Goal: Find specific page/section: Find specific page/section

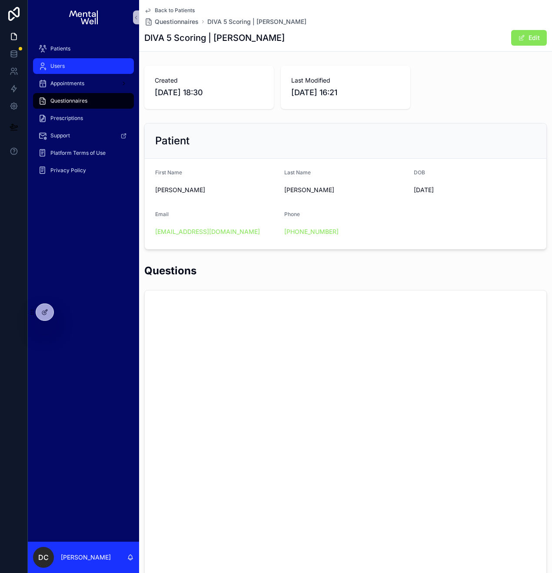
scroll to position [2763, 0]
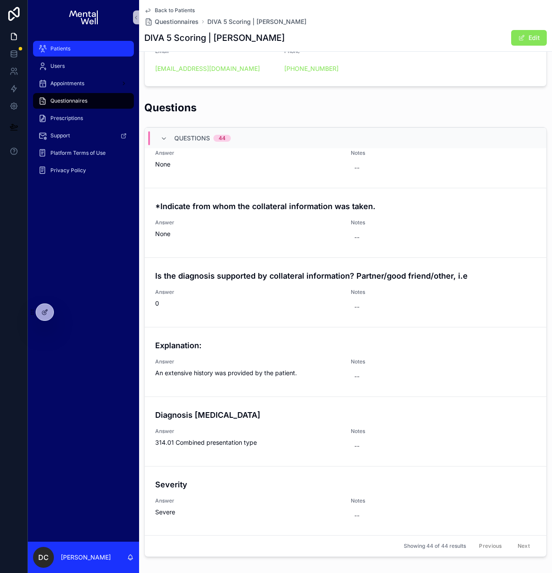
click at [92, 53] on div "Patients" at bounding box center [83, 49] width 90 height 14
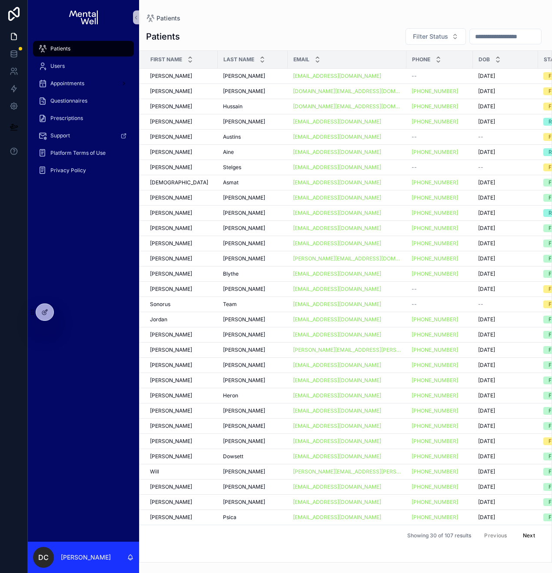
click at [472, 37] on input "scrollable content" at bounding box center [505, 36] width 71 height 12
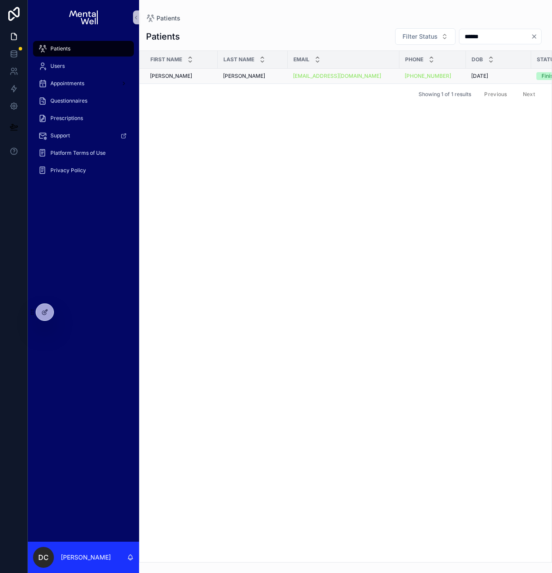
type input "******"
click at [243, 73] on div "[PERSON_NAME]" at bounding box center [253, 76] width 60 height 7
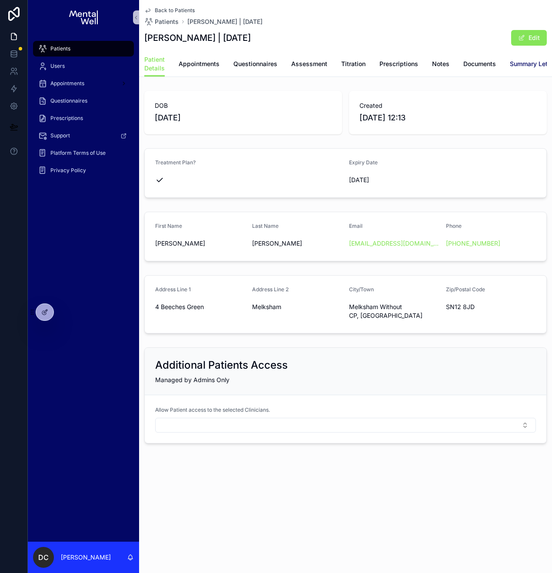
click at [521, 63] on span "Summary Letters" at bounding box center [534, 64] width 49 height 9
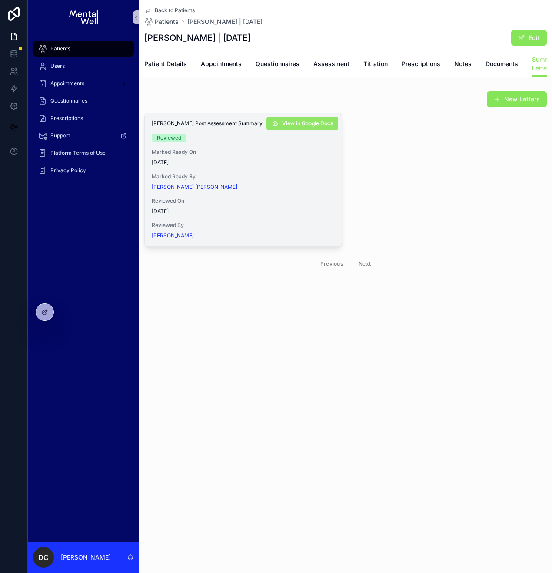
click at [298, 127] on span "View in Google Docs" at bounding box center [307, 123] width 51 height 7
click at [67, 52] on span "Patients" at bounding box center [60, 48] width 20 height 7
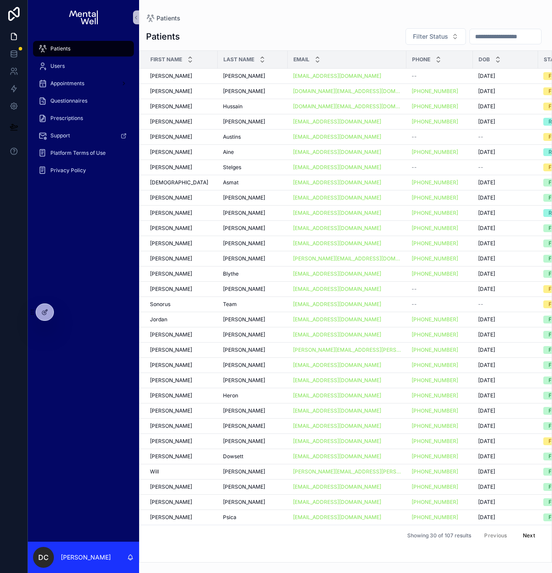
click at [475, 38] on input "scrollable content" at bounding box center [505, 36] width 71 height 12
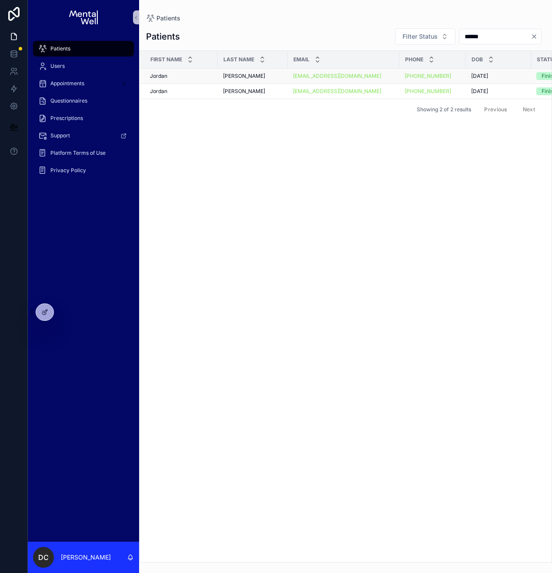
type input "******"
click at [221, 77] on td "[PERSON_NAME] [PERSON_NAME]" at bounding box center [253, 76] width 70 height 15
click at [192, 75] on div "[PERSON_NAME]" at bounding box center [181, 76] width 63 height 7
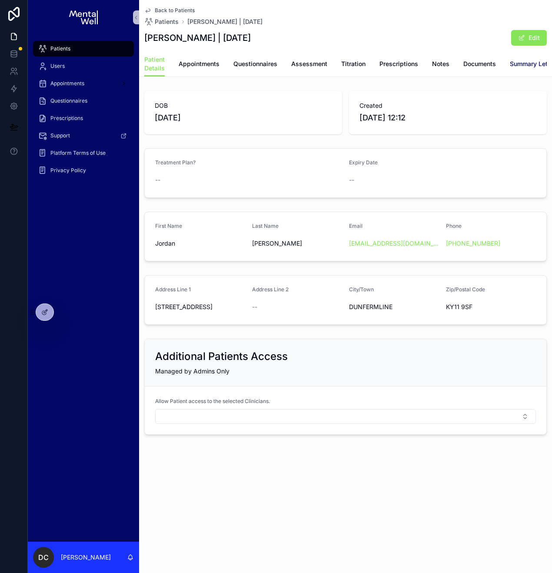
click at [516, 62] on span "Summary Letters" at bounding box center [534, 64] width 49 height 9
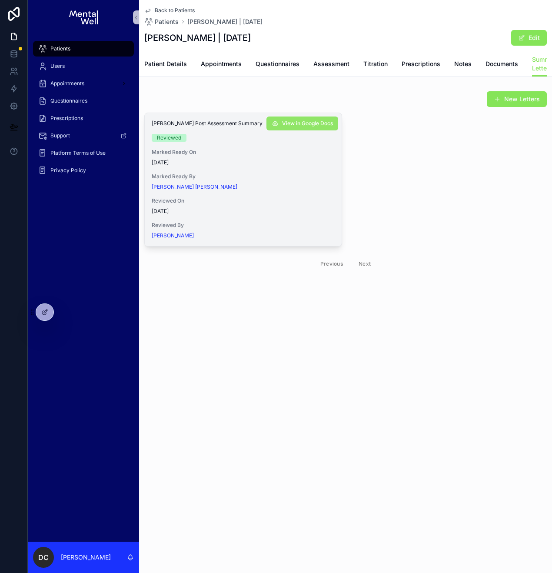
click at [323, 127] on span "View in Google Docs" at bounding box center [307, 123] width 51 height 7
click at [73, 50] on div "Patients" at bounding box center [83, 49] width 90 height 14
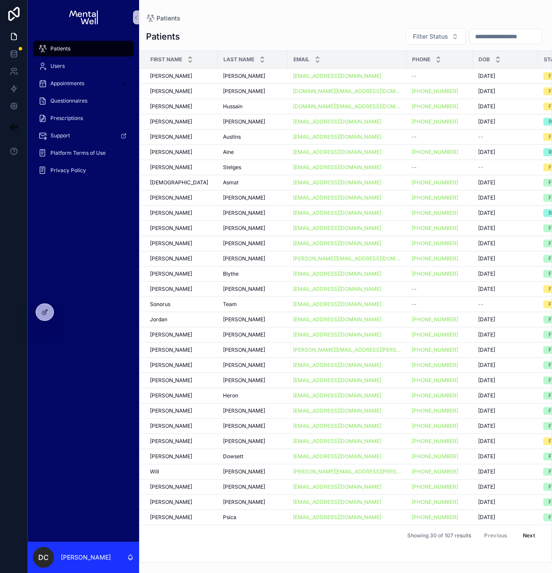
click at [479, 39] on input "scrollable content" at bounding box center [505, 36] width 71 height 12
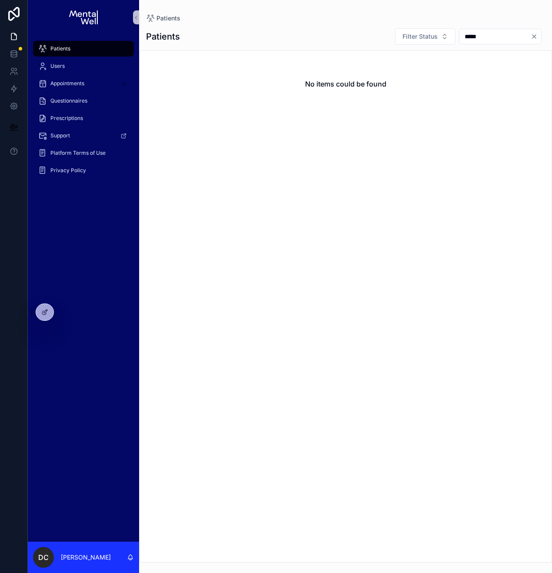
click at [463, 38] on input "*****" at bounding box center [494, 36] width 71 height 12
type input "******"
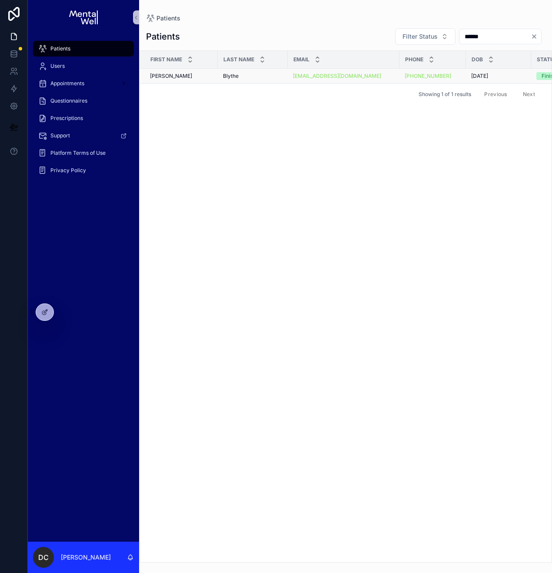
click at [247, 76] on div "[PERSON_NAME]" at bounding box center [253, 76] width 60 height 7
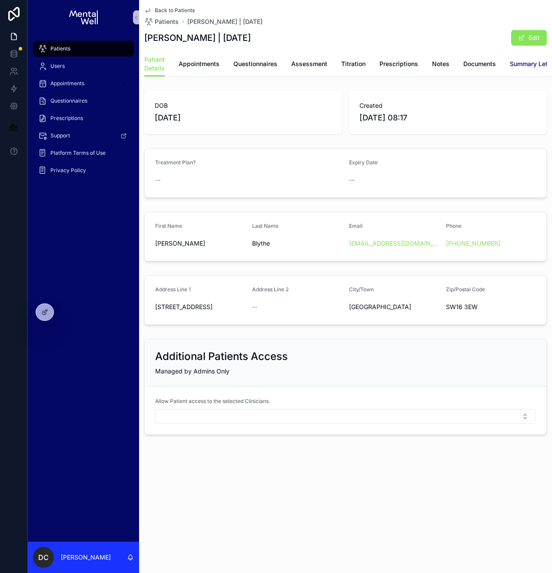
click at [516, 64] on span "Summary Letters" at bounding box center [534, 64] width 49 height 9
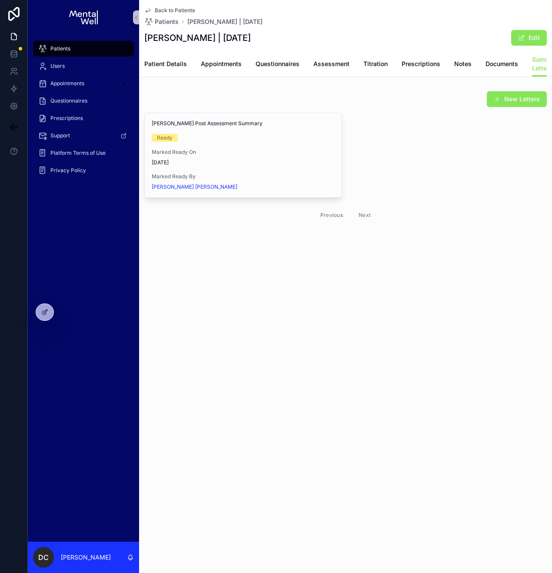
click at [65, 48] on span "Patients" at bounding box center [60, 48] width 20 height 7
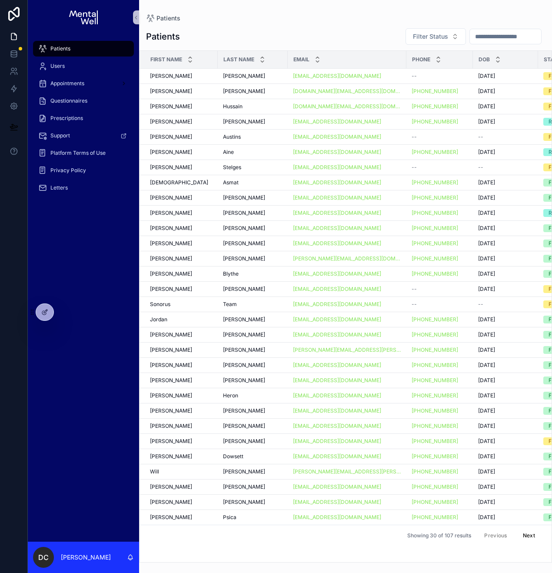
click at [472, 36] on input "scrollable content" at bounding box center [505, 36] width 71 height 12
type input "*****"
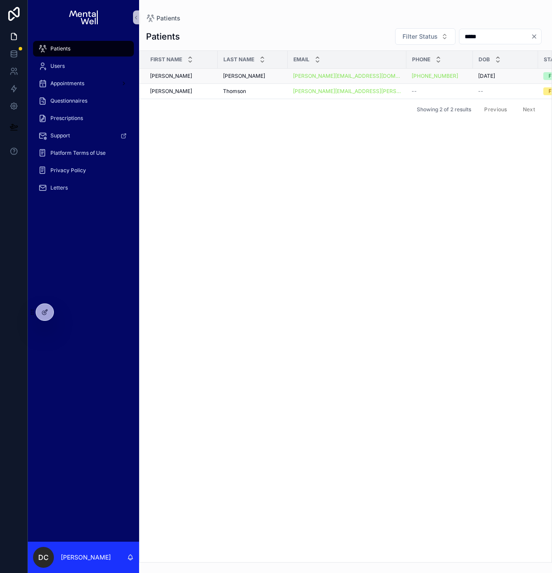
click at [252, 78] on div "Garis Garis" at bounding box center [253, 76] width 60 height 7
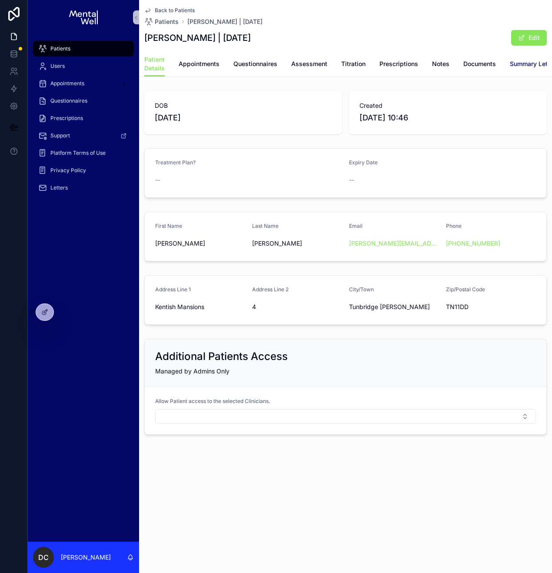
click at [513, 63] on span "Summary Letters" at bounding box center [534, 64] width 49 height 9
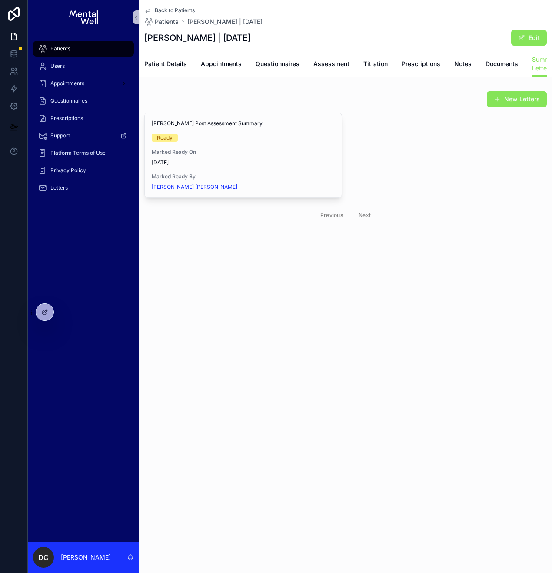
click at [91, 50] on div "Patients" at bounding box center [83, 49] width 90 height 14
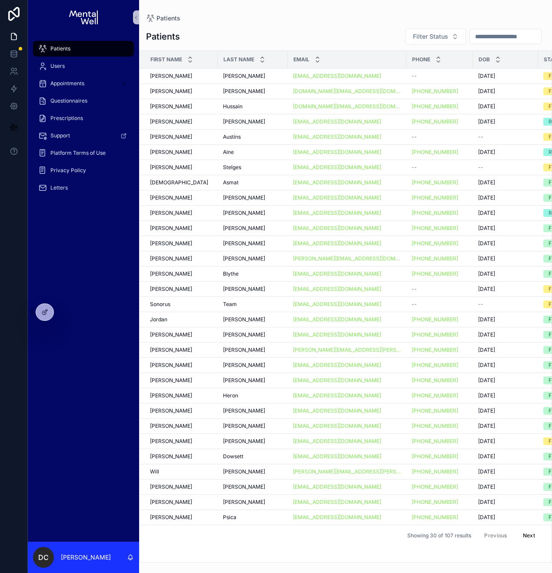
click at [490, 41] on input "scrollable content" at bounding box center [505, 36] width 71 height 12
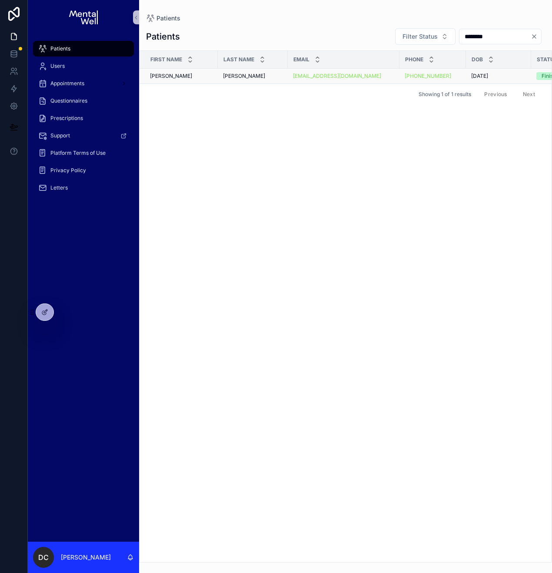
type input "********"
click at [264, 79] on div "Mckeague Mckeague" at bounding box center [253, 76] width 60 height 7
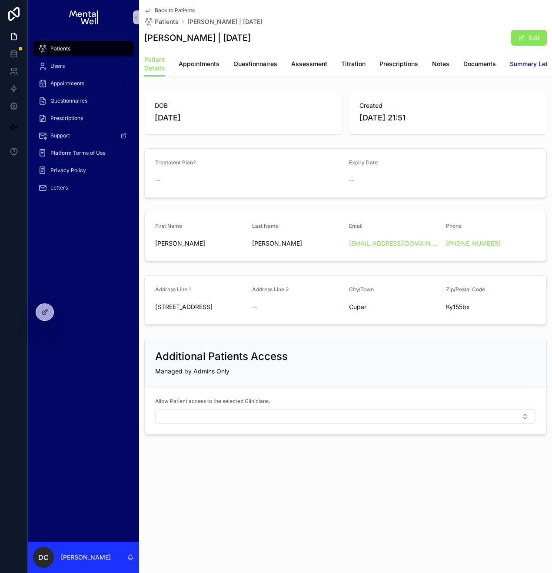
click at [528, 61] on span "Summary Letters" at bounding box center [534, 64] width 49 height 9
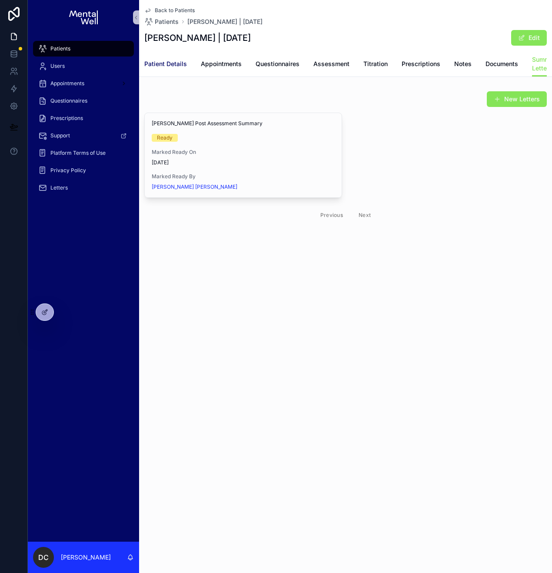
click at [176, 65] on span "Patient Details" at bounding box center [165, 64] width 43 height 9
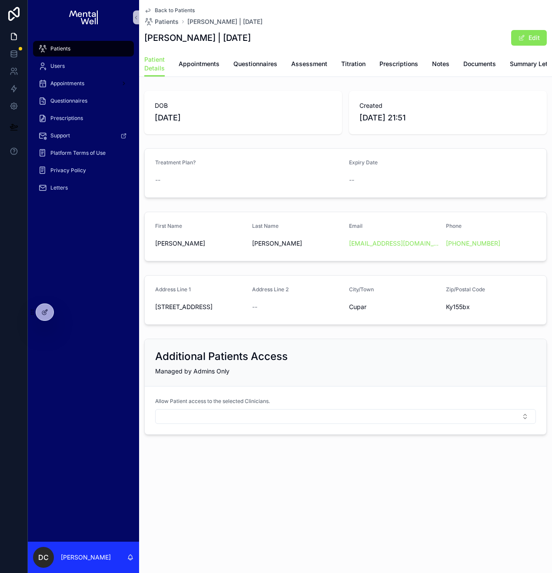
click at [94, 51] on div "Patients" at bounding box center [83, 49] width 90 height 14
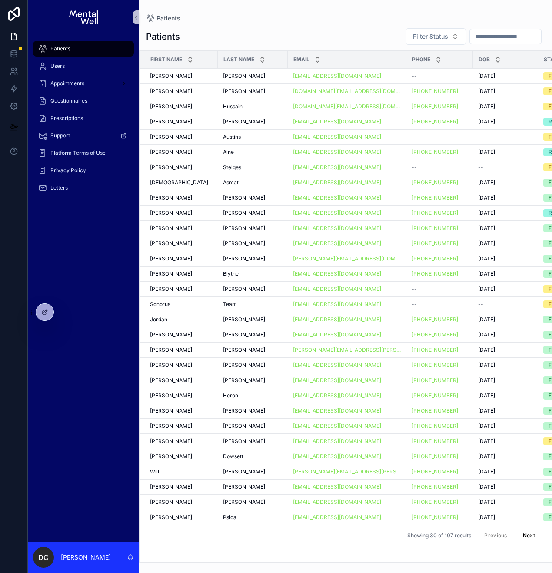
click at [517, 37] on input "scrollable content" at bounding box center [505, 36] width 71 height 12
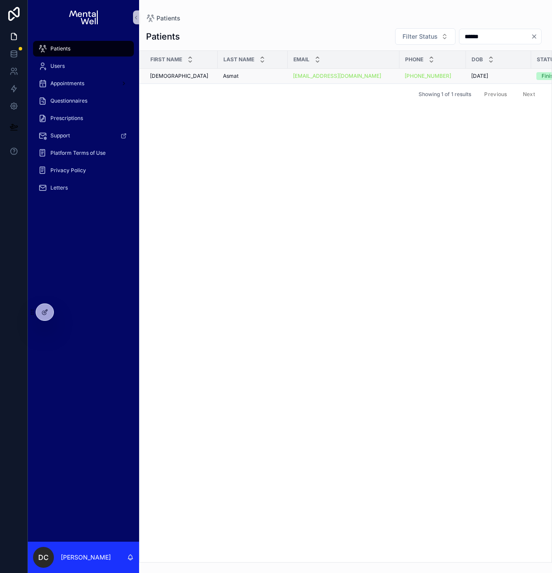
type input "******"
click at [257, 73] on div "Asmat Asmat" at bounding box center [253, 76] width 60 height 7
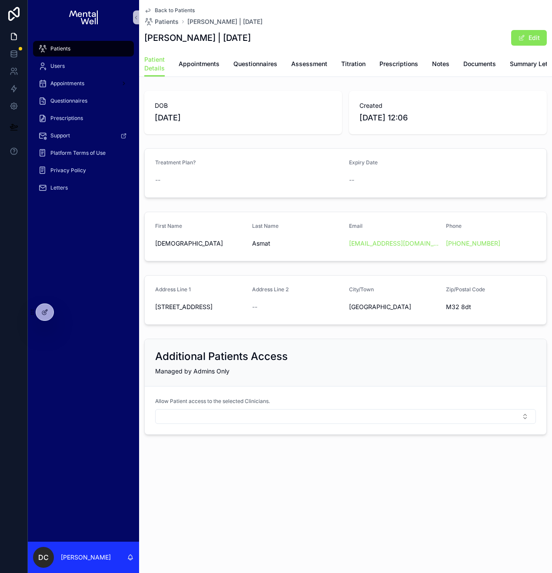
click at [507, 63] on div "Patient Details Appointments Questionnaires Assessment Titration Prescriptions …" at bounding box center [345, 63] width 402 height 25
click at [517, 63] on span "Summary Letters" at bounding box center [534, 64] width 49 height 9
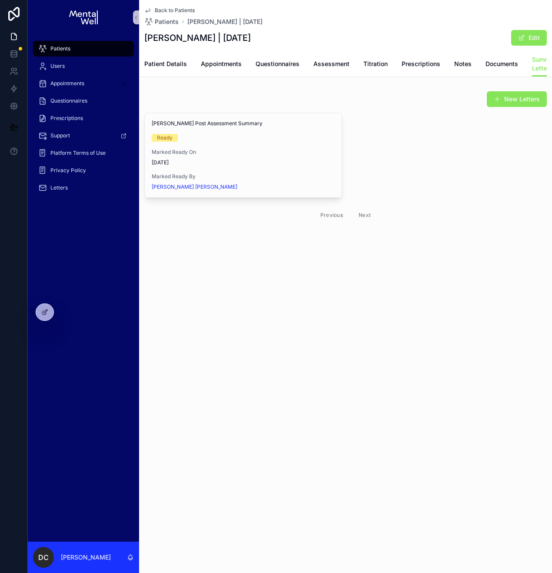
click at [58, 52] on div "Patients" at bounding box center [83, 49] width 90 height 14
